Goal: Navigation & Orientation: Find specific page/section

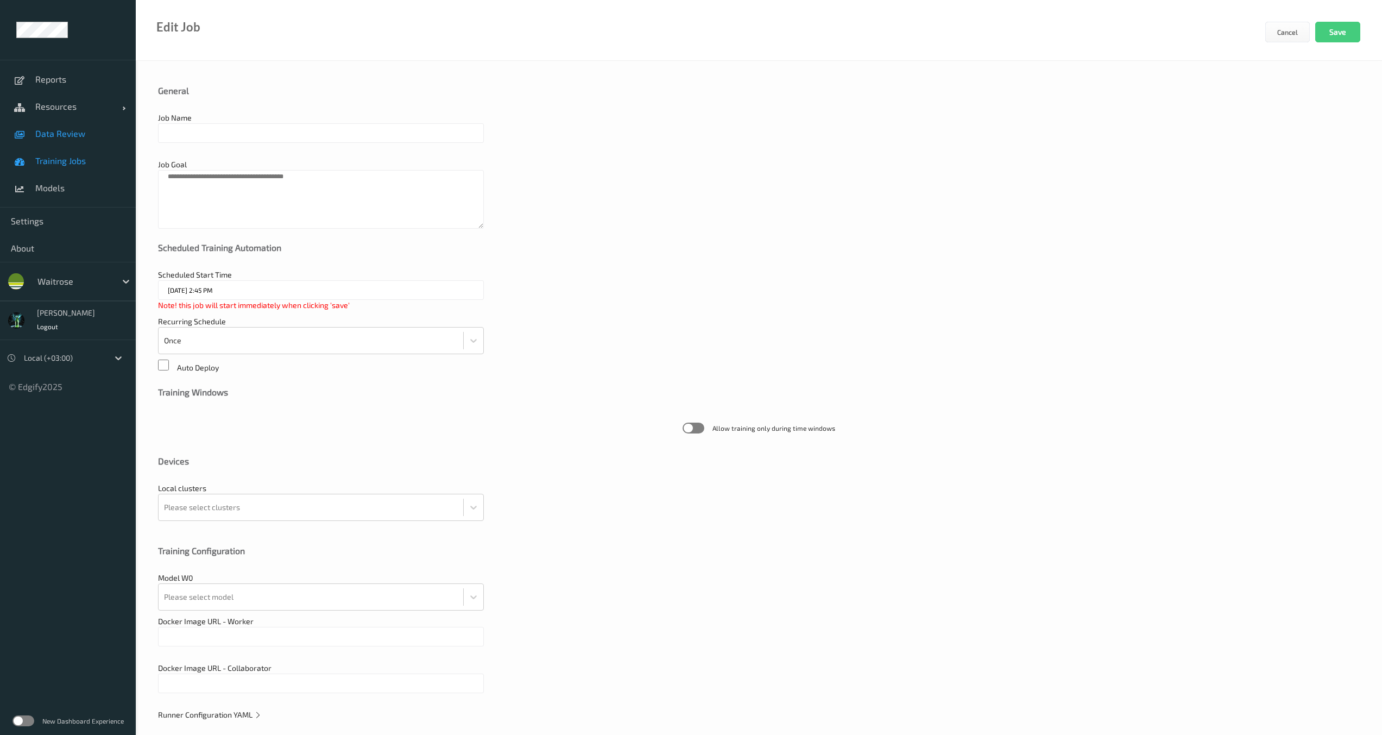
click at [65, 139] on link "Data Review" at bounding box center [68, 133] width 136 height 27
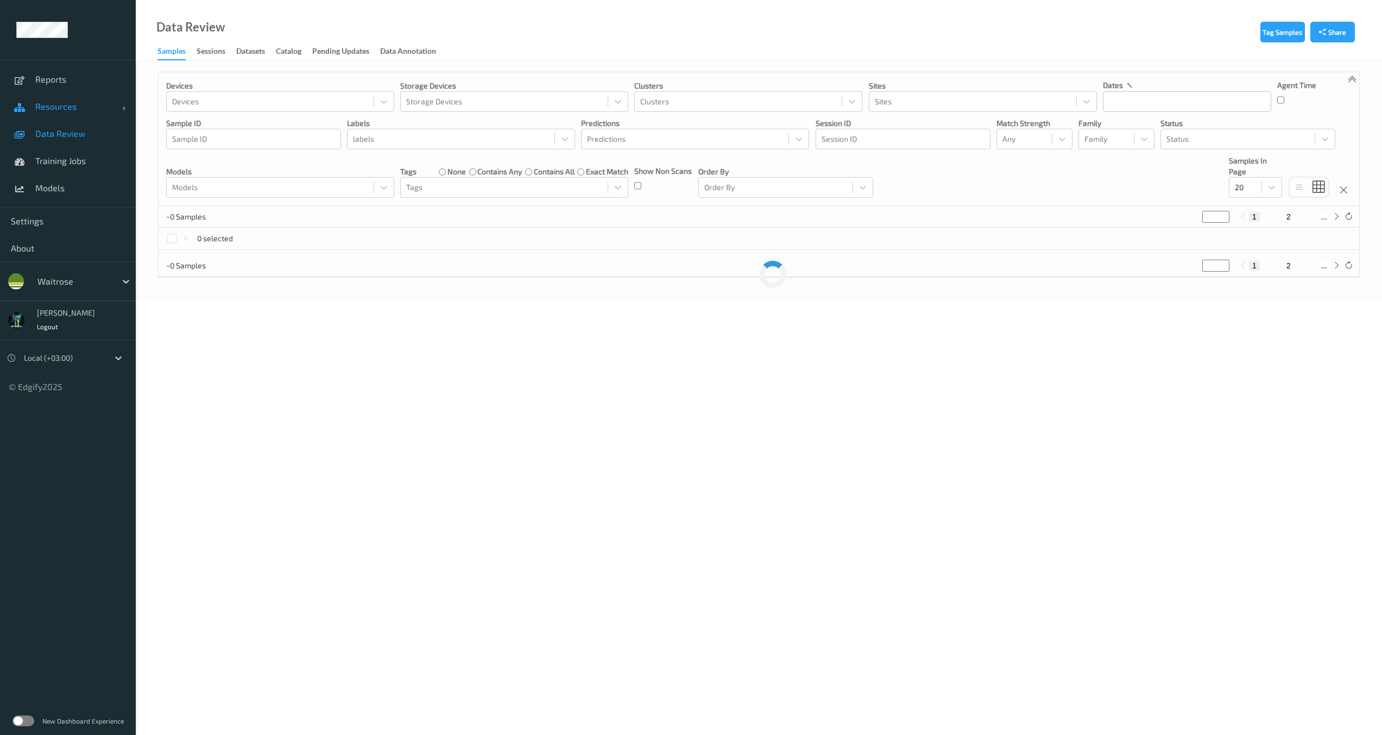
click at [61, 108] on span "Resources" at bounding box center [78, 106] width 87 height 11
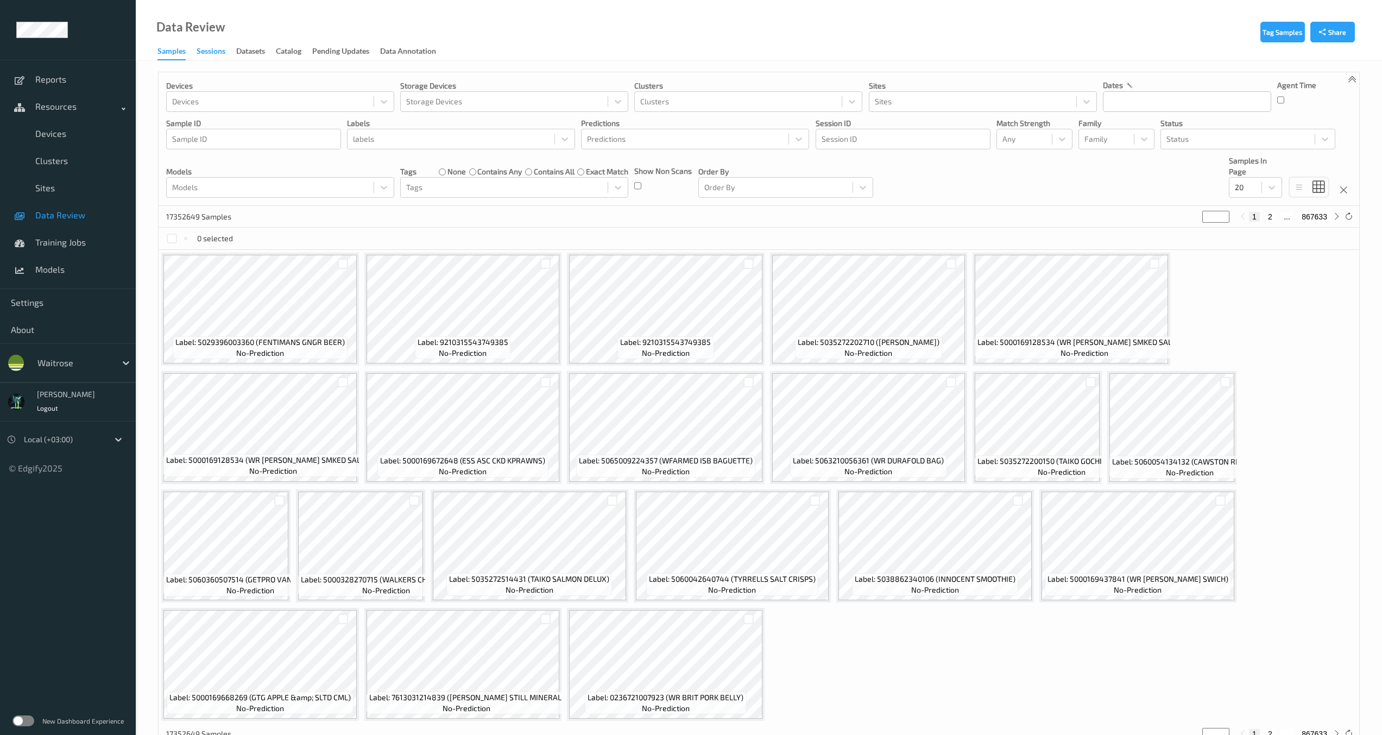
click at [204, 54] on div "Sessions" at bounding box center [211, 53] width 29 height 14
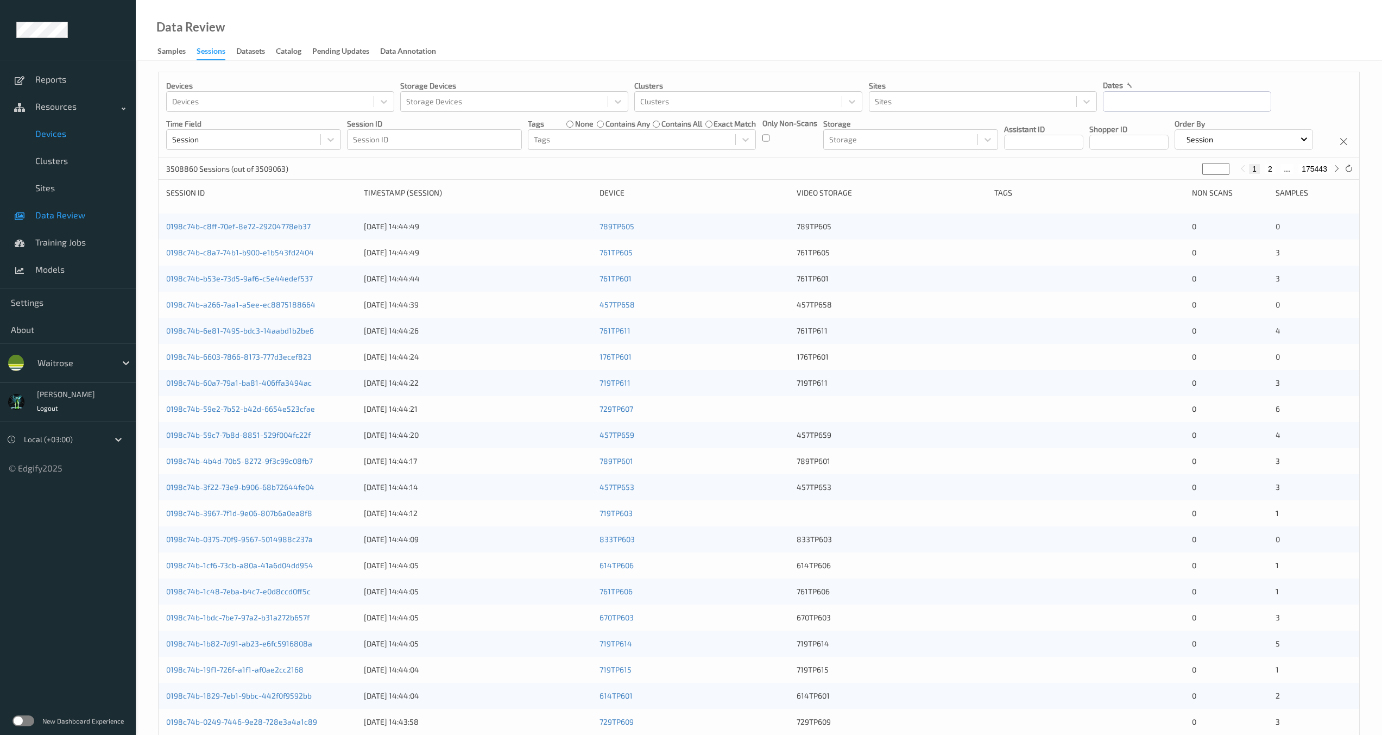
click at [55, 140] on link "Devices" at bounding box center [68, 133] width 136 height 27
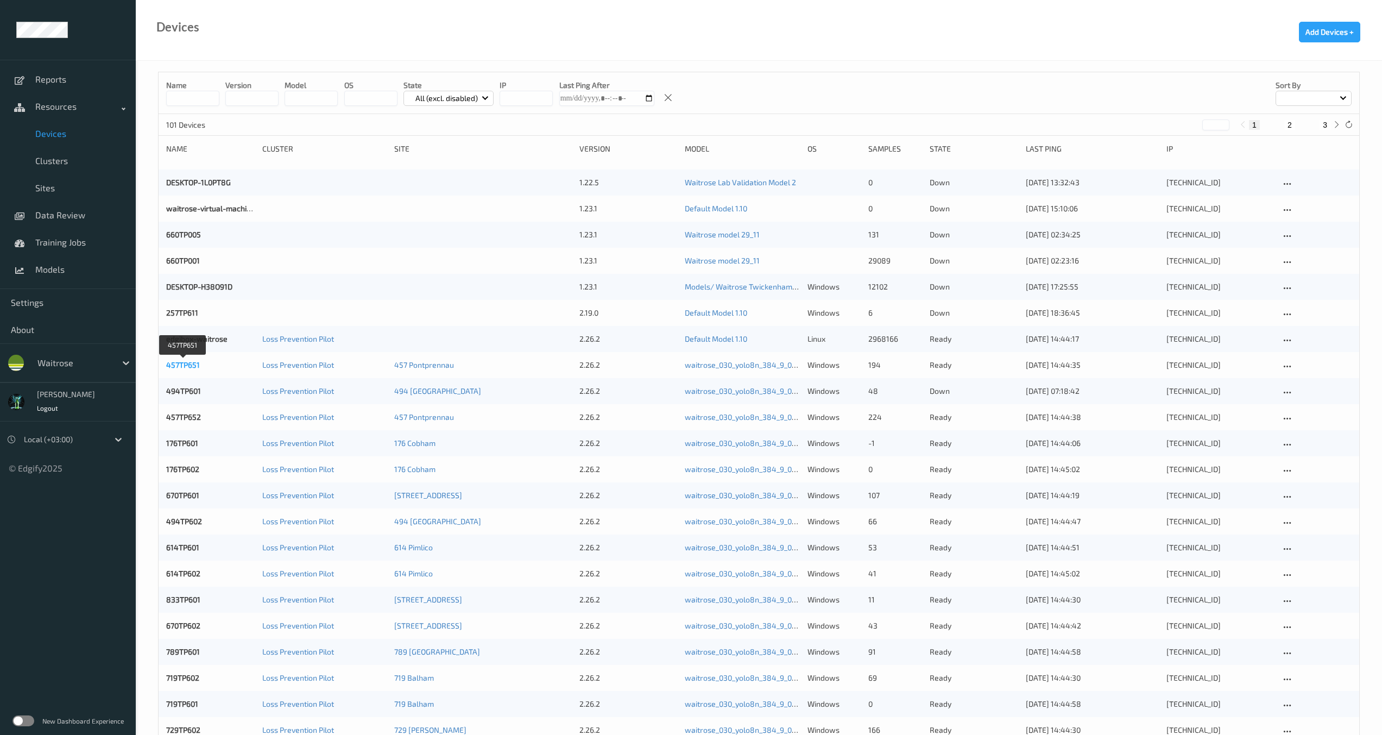
click at [189, 367] on link "457TP651" at bounding box center [183, 364] width 34 height 9
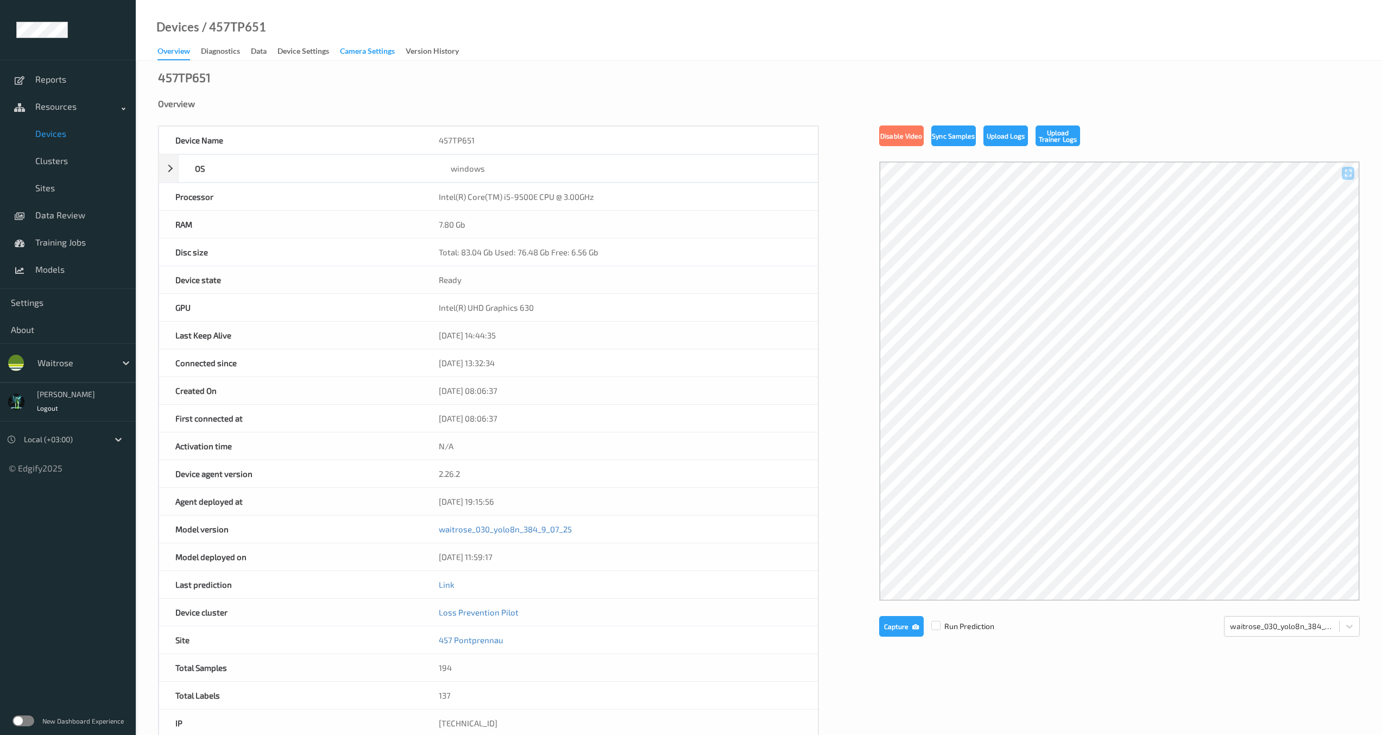
click at [378, 49] on div "Camera Settings" at bounding box center [367, 53] width 55 height 14
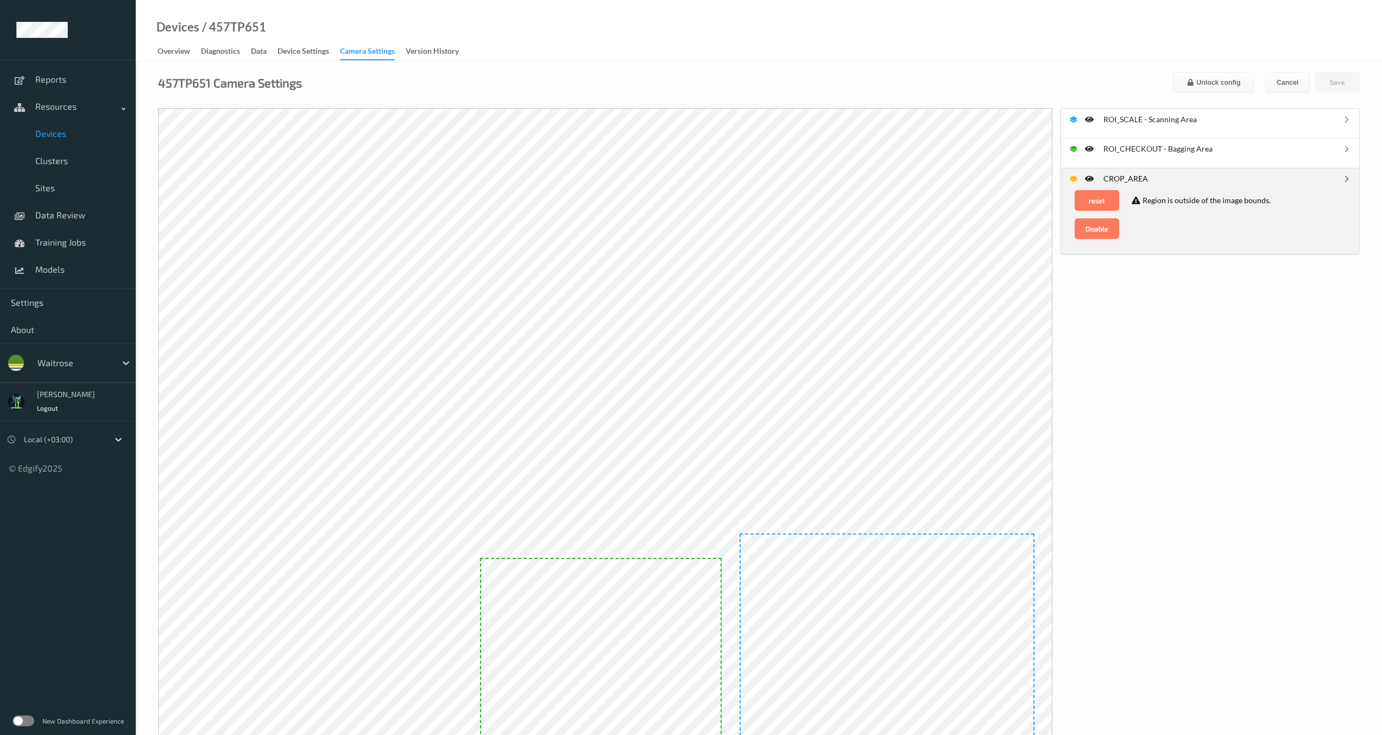
click at [27, 720] on label at bounding box center [23, 720] width 22 height 11
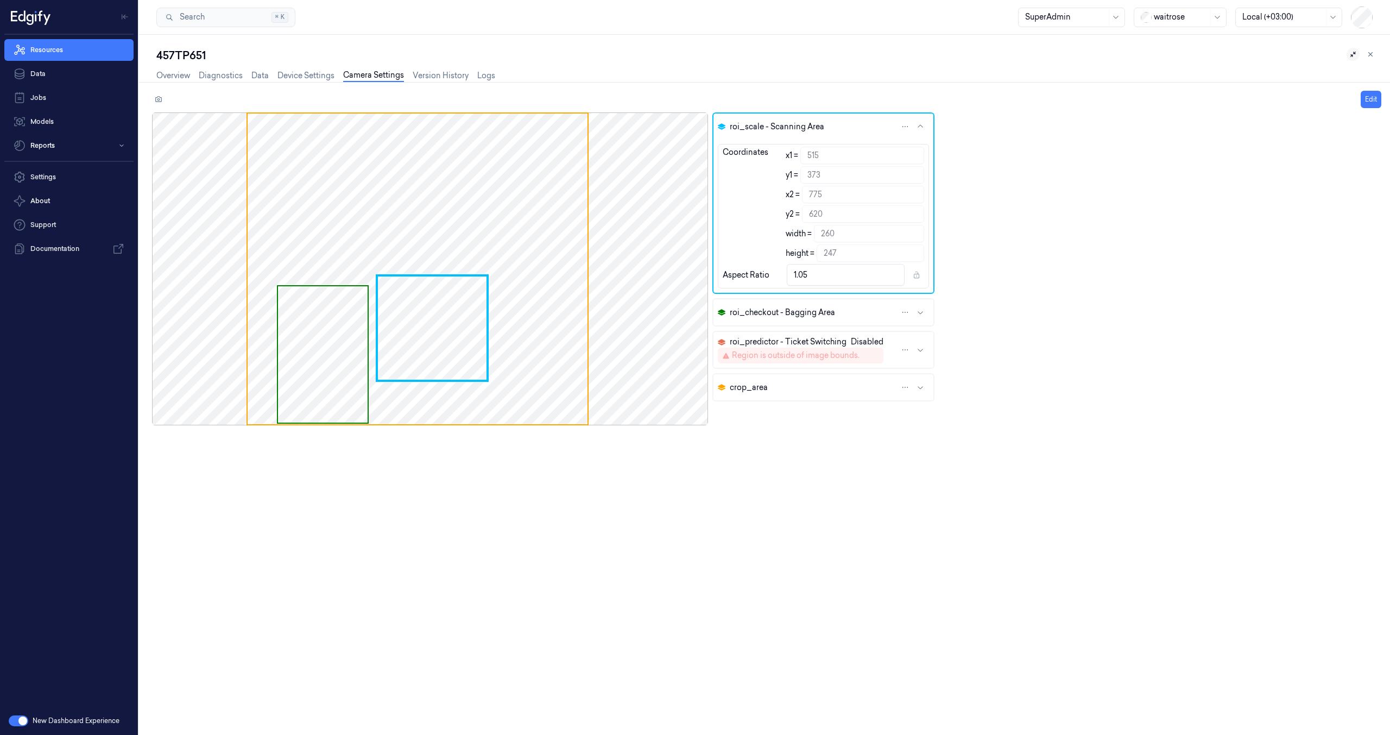
click at [1357, 56] on icon at bounding box center [1354, 55] width 8 height 8
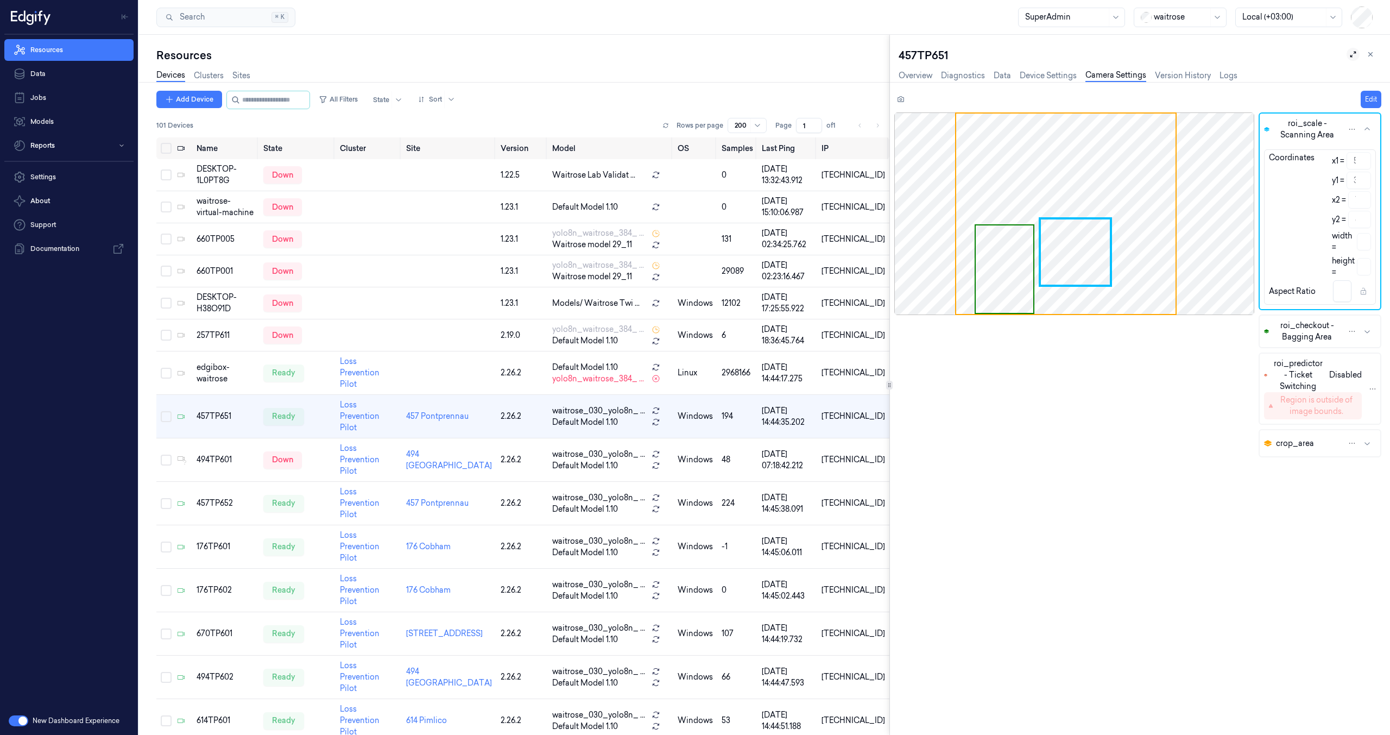
scroll to position [0, 4]
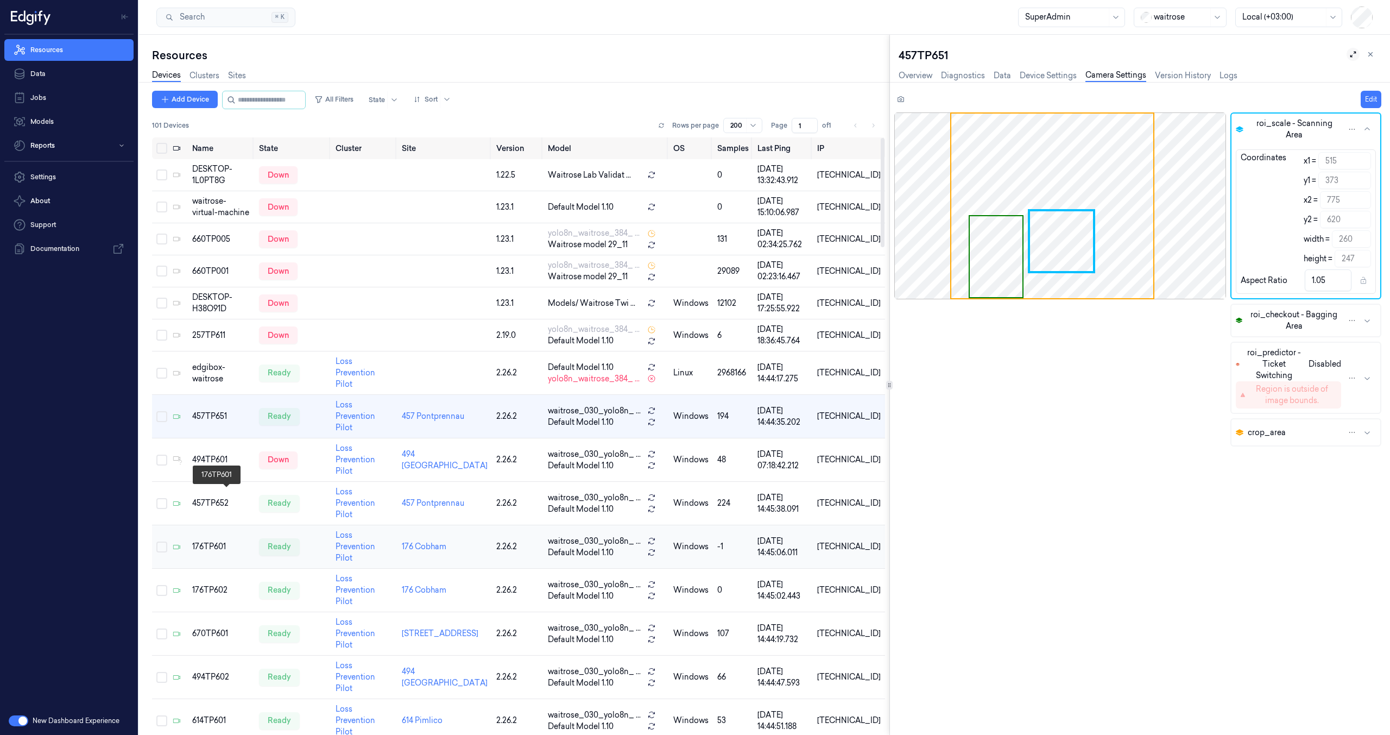
click at [211, 541] on div "176TP601" at bounding box center [221, 546] width 58 height 11
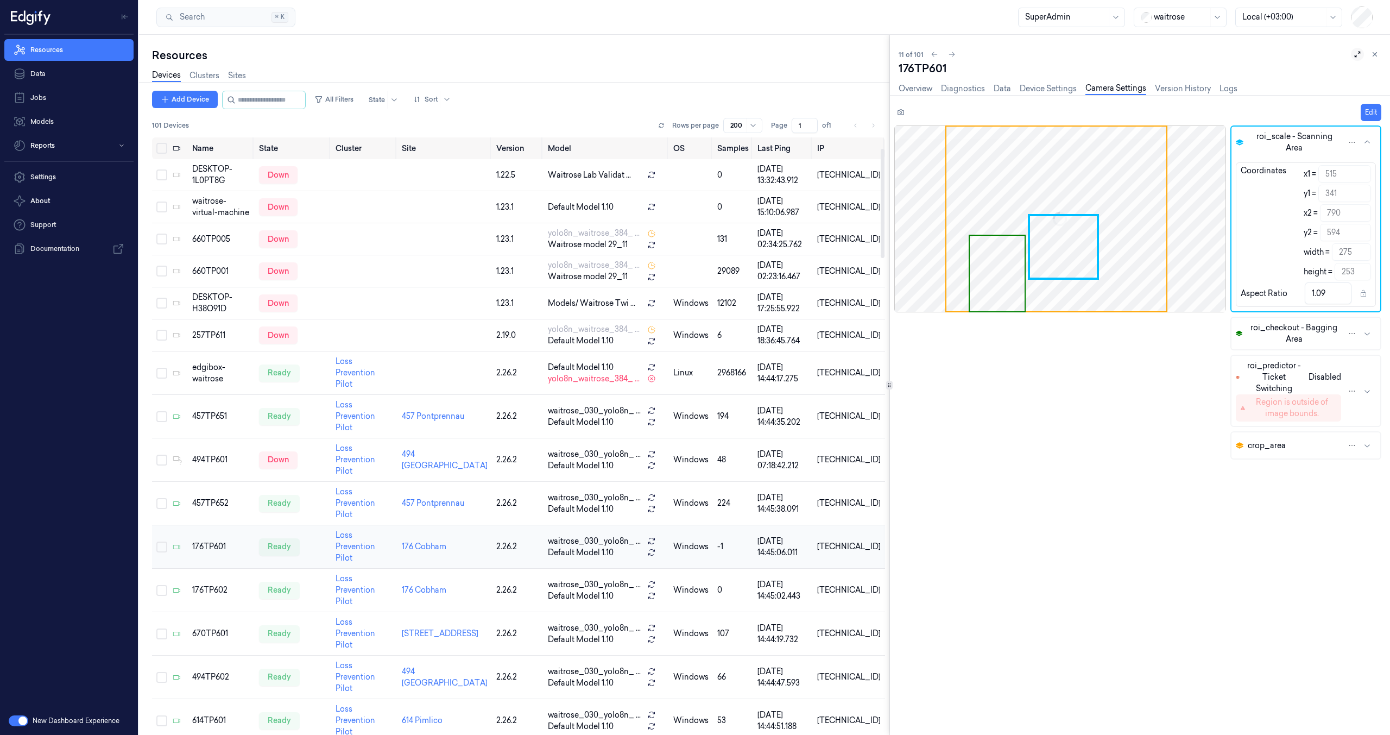
scroll to position [59, 0]
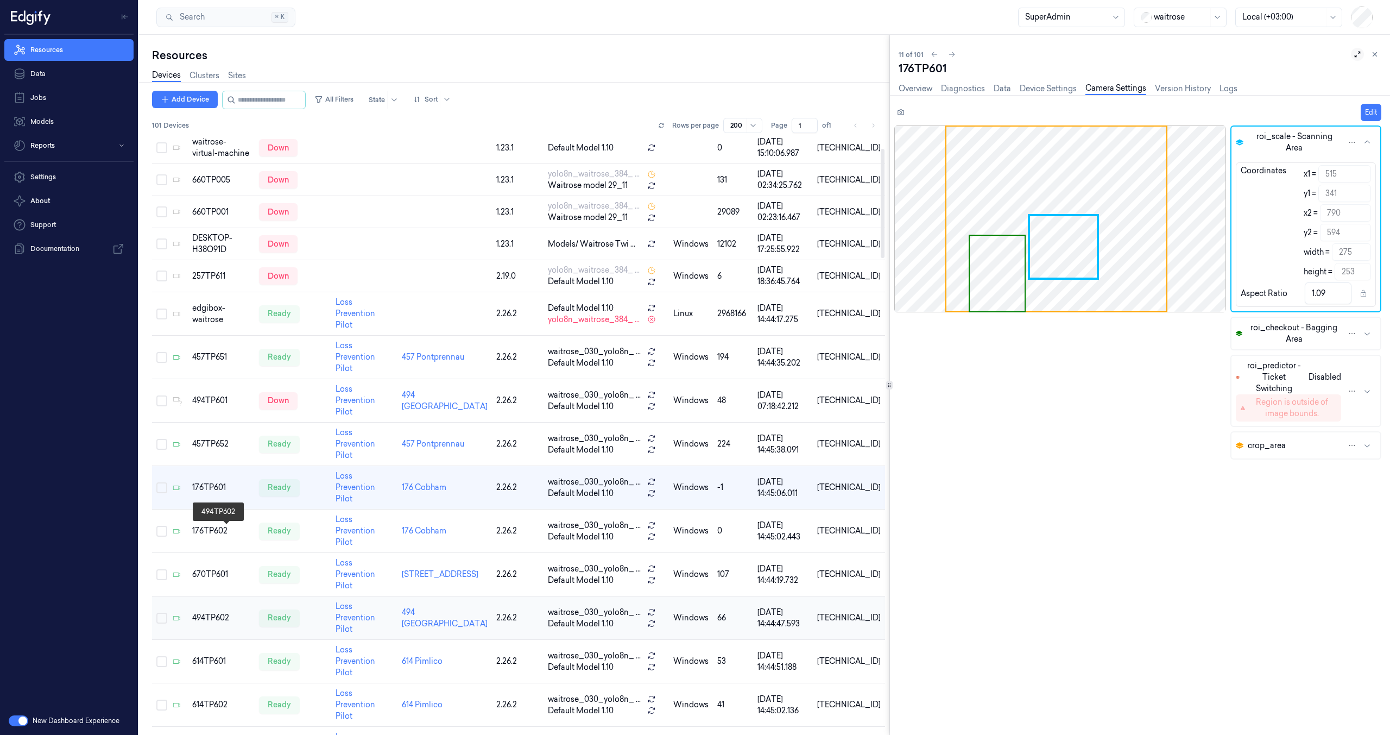
click at [212, 612] on div "494TP602" at bounding box center [221, 617] width 58 height 11
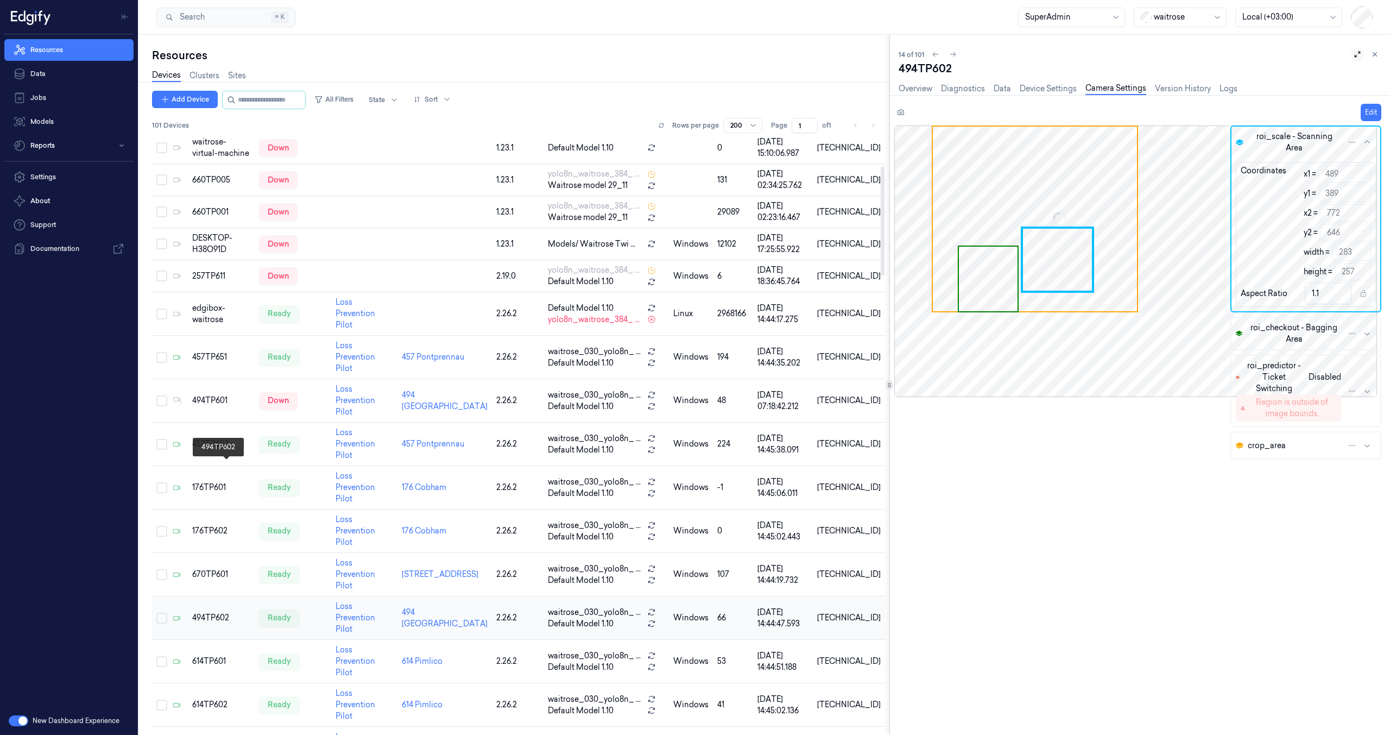
scroll to position [155, 0]
